Goal: Information Seeking & Learning: Learn about a topic

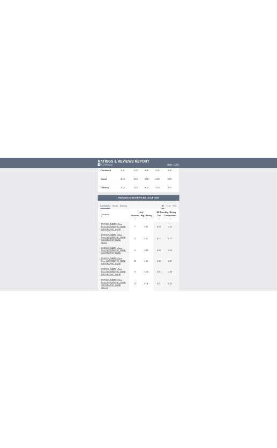
scroll to position [429, 0]
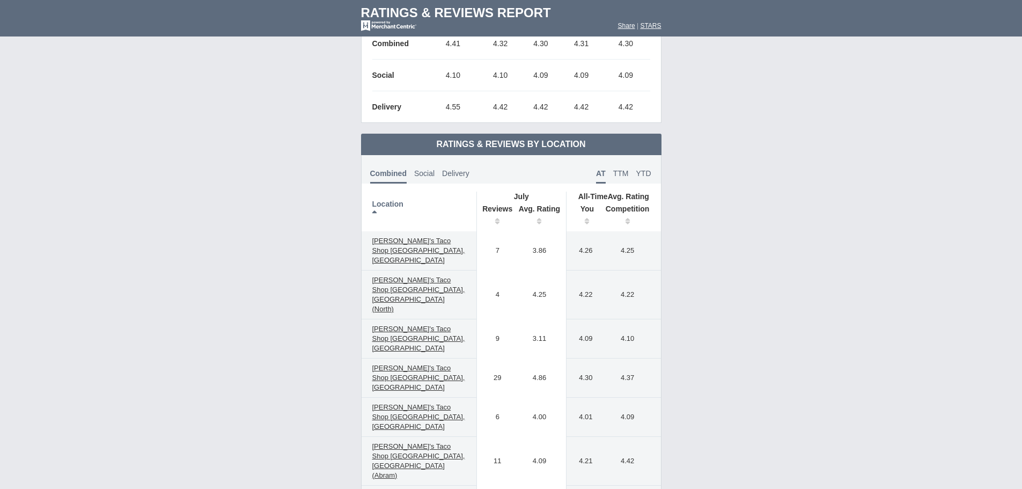
click at [495, 212] on th "Reviews" at bounding box center [494, 216] width 36 height 30
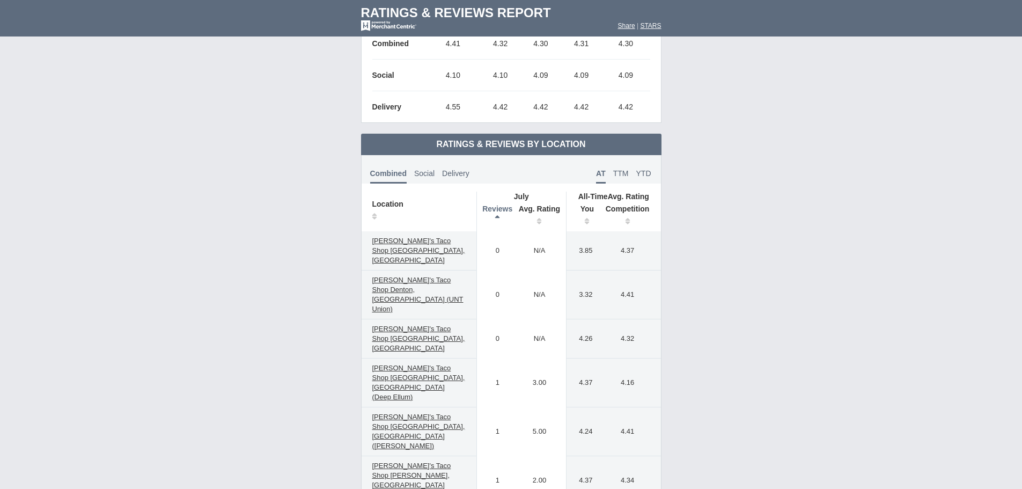
click at [499, 210] on th "Reviews" at bounding box center [494, 216] width 36 height 30
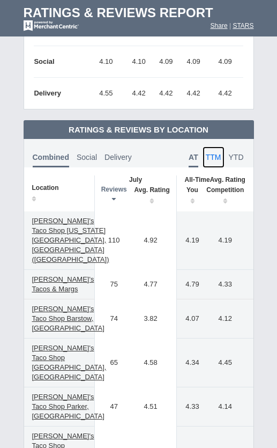
click at [215, 158] on span "TTM" at bounding box center [214, 157] width 16 height 9
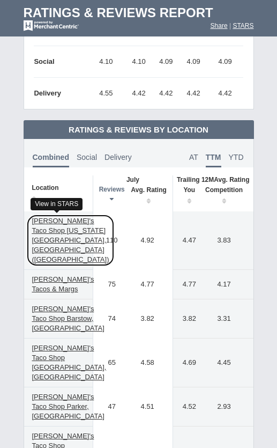
click at [50, 241] on span "[PERSON_NAME]'s Taco Shop [US_STATE][GEOGRAPHIC_DATA], [GEOGRAPHIC_DATA] ([GEOG…" at bounding box center [70, 240] width 77 height 47
click at [47, 230] on span "[PERSON_NAME]'s Taco Shop [US_STATE][GEOGRAPHIC_DATA], [GEOGRAPHIC_DATA] ([GEOG…" at bounding box center [70, 240] width 77 height 47
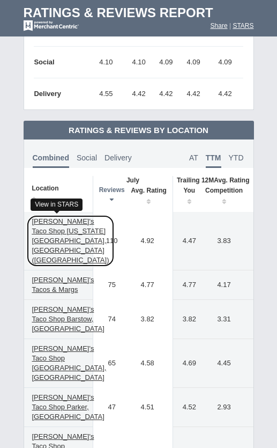
scroll to position [392, 0]
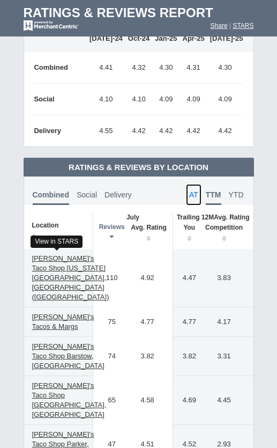
click at [196, 190] on span "AT" at bounding box center [193, 194] width 9 height 9
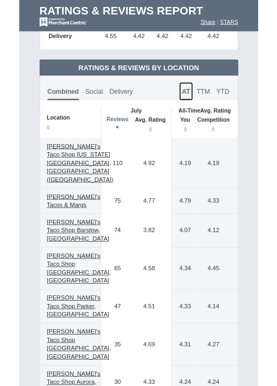
scroll to position [499, 0]
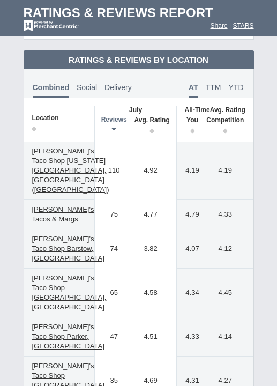
click at [115, 177] on td "110" at bounding box center [111, 171] width 33 height 58
drag, startPoint x: 165, startPoint y: 275, endPoint x: 239, endPoint y: 422, distance: 165.0
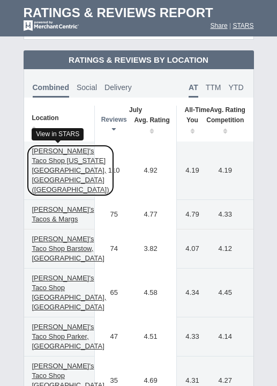
click at [82, 157] on font "[PERSON_NAME]'s Taco Shop [US_STATE][GEOGRAPHIC_DATA], [GEOGRAPHIC_DATA] ([GEOG…" at bounding box center [70, 170] width 77 height 48
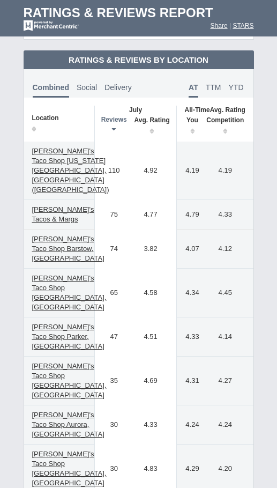
drag, startPoint x: 15, startPoint y: 118, endPoint x: 21, endPoint y: 90, distance: 28.6
click at [214, 84] on span "TTM" at bounding box center [214, 87] width 16 height 9
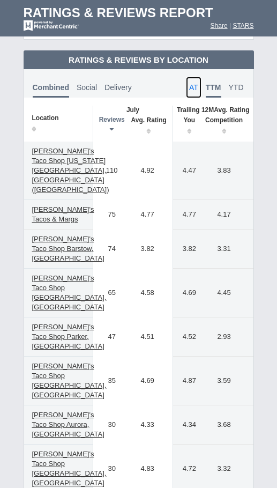
click at [194, 82] on link "AT" at bounding box center [194, 87] width 16 height 21
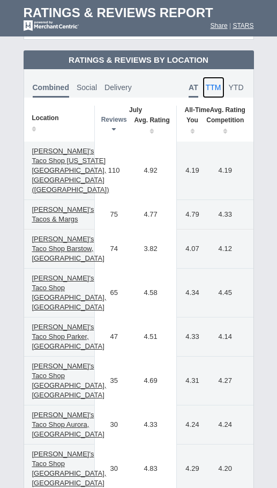
click at [213, 87] on span "TTM" at bounding box center [214, 87] width 16 height 9
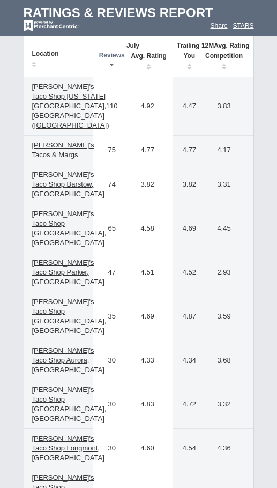
scroll to position [536, 0]
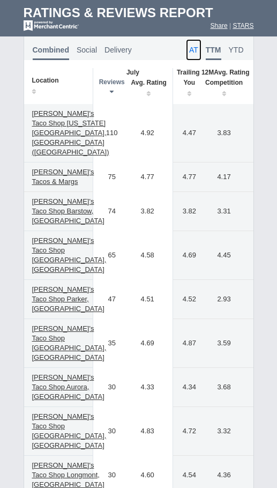
click at [194, 49] on span "AT" at bounding box center [193, 50] width 9 height 9
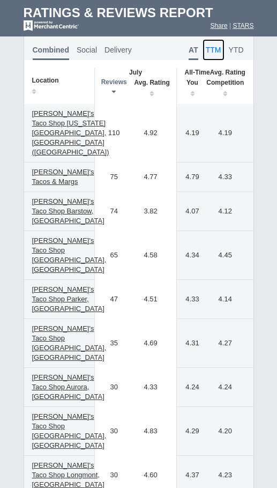
click at [216, 49] on span "TTM" at bounding box center [214, 50] width 16 height 9
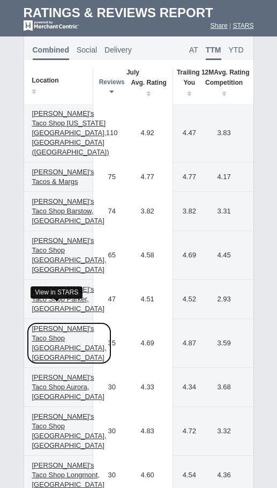
click at [50, 324] on span "[PERSON_NAME]'s Taco Shop [GEOGRAPHIC_DATA], [GEOGRAPHIC_DATA]" at bounding box center [69, 342] width 75 height 37
